Goal: Book appointment/travel/reservation

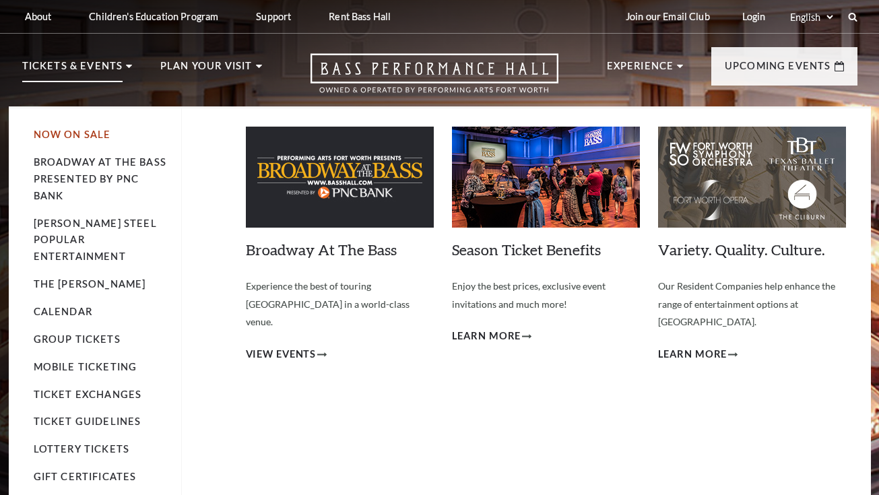
click at [95, 132] on link "Now On Sale" at bounding box center [73, 134] width 78 height 11
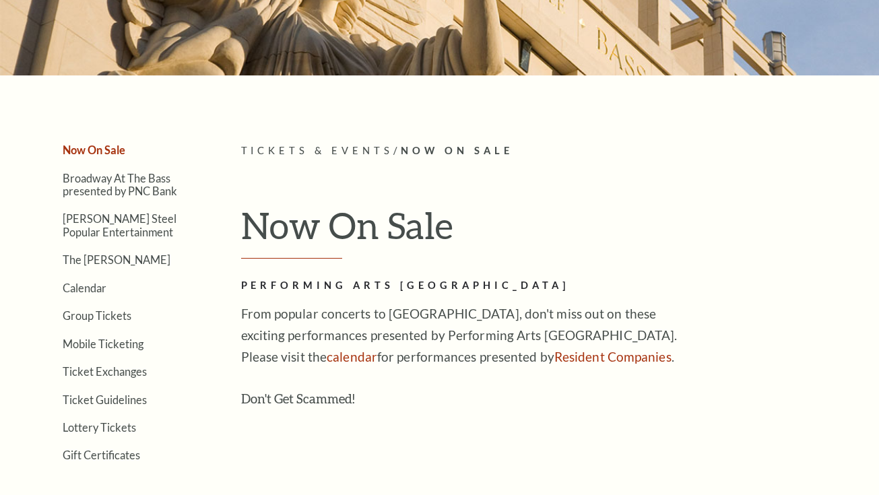
scroll to position [72, 0]
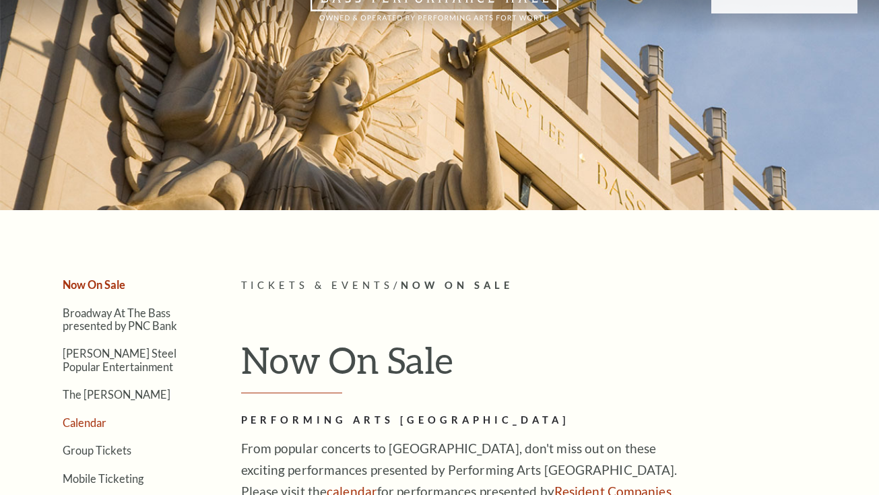
click at [82, 419] on link "Calendar" at bounding box center [85, 422] width 44 height 13
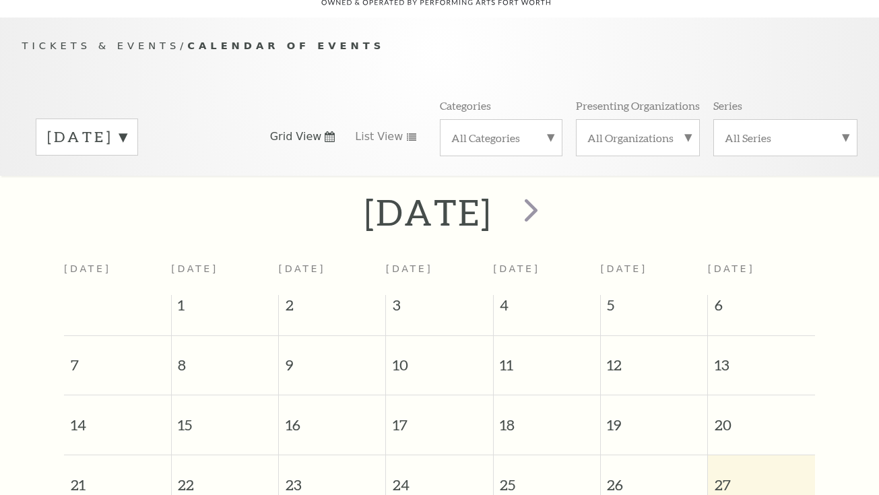
scroll to position [119, 0]
click at [814, 131] on label "All Series" at bounding box center [785, 138] width 121 height 14
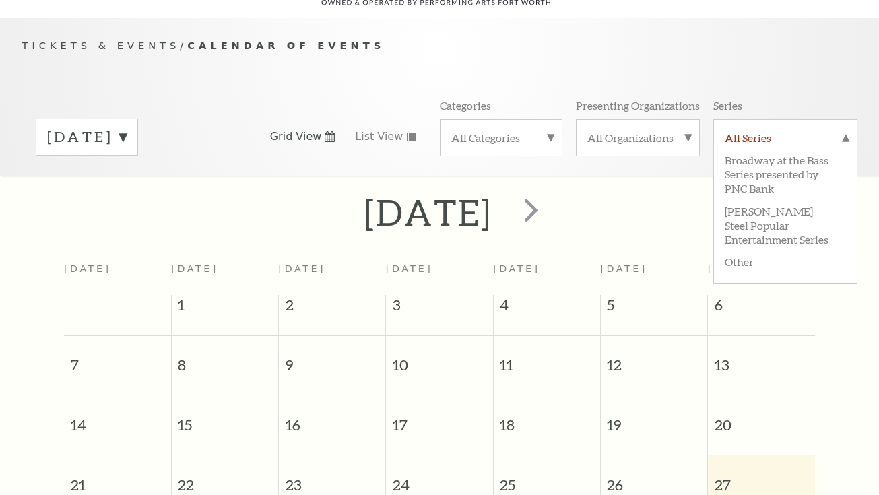
click at [814, 131] on label "All Series" at bounding box center [785, 140] width 121 height 18
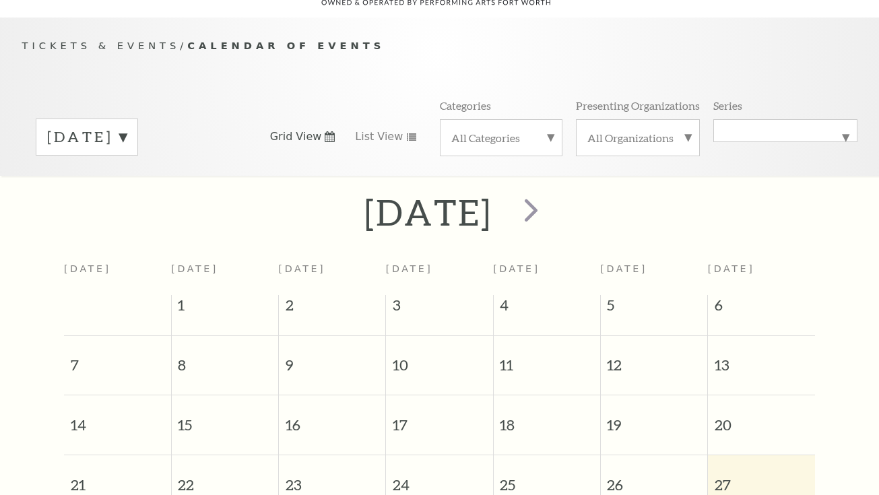
click at [547, 131] on label "All Categories" at bounding box center [502, 138] width 100 height 14
click at [524, 171] on label "Ballet" at bounding box center [502, 182] width 100 height 22
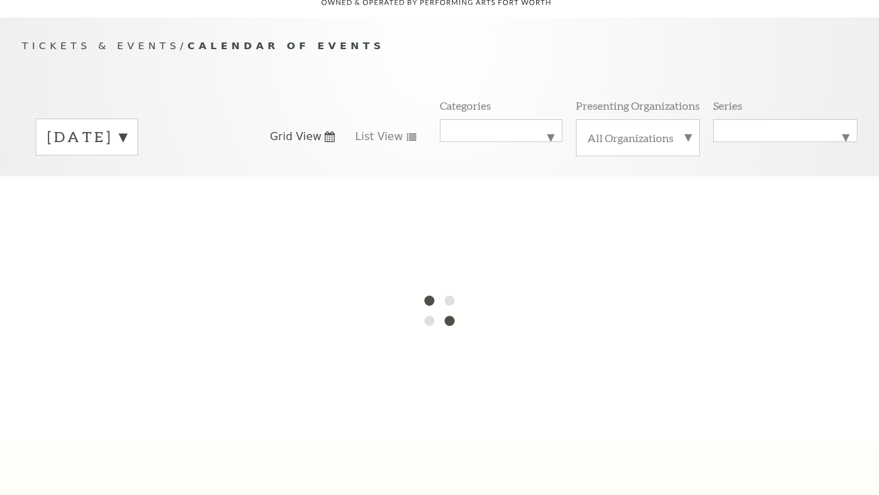
click at [127, 127] on label "September 2025" at bounding box center [87, 137] width 80 height 21
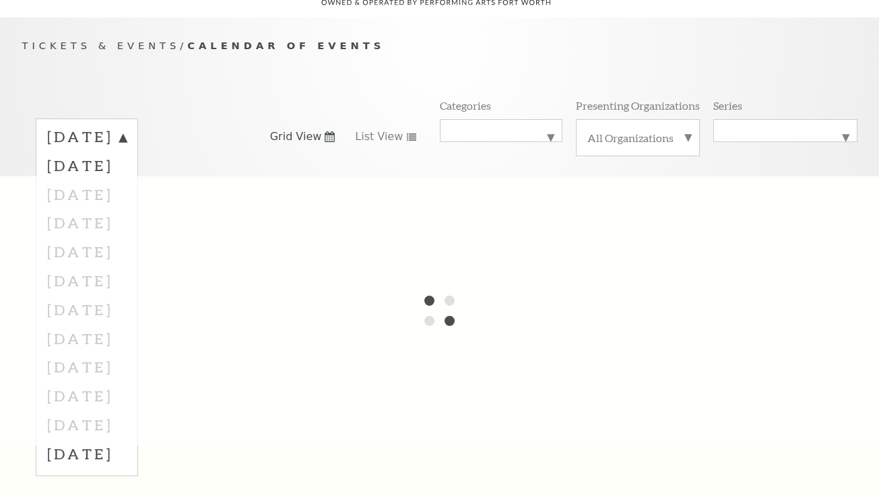
click at [180, 198] on div at bounding box center [439, 311] width 879 height 270
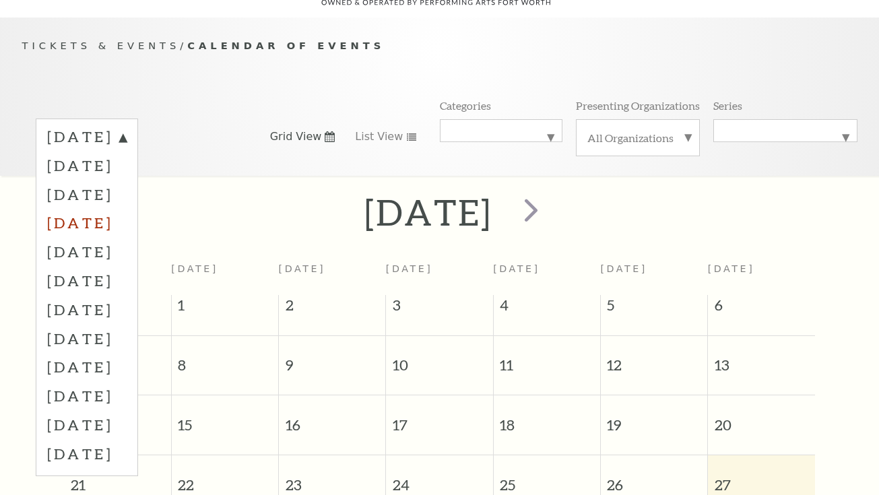
click at [127, 208] on label "December 2025" at bounding box center [87, 222] width 80 height 29
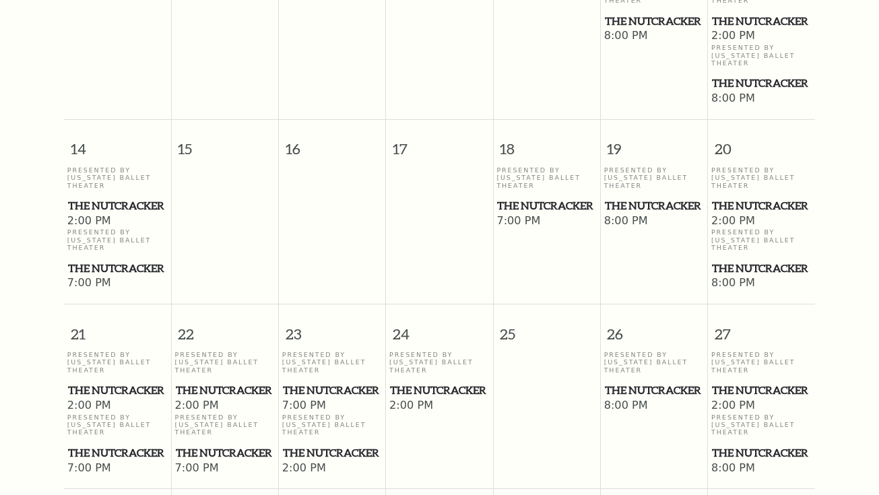
scroll to position [520, 0]
click at [96, 277] on span "The Nutcracker" at bounding box center [117, 268] width 99 height 17
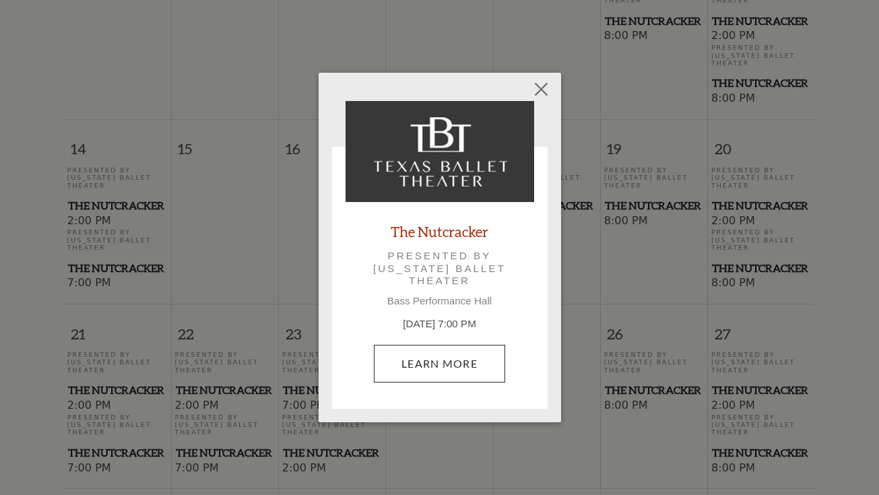
click at [433, 357] on link "Learn More" at bounding box center [439, 364] width 131 height 38
